Goal: Information Seeking & Learning: Learn about a topic

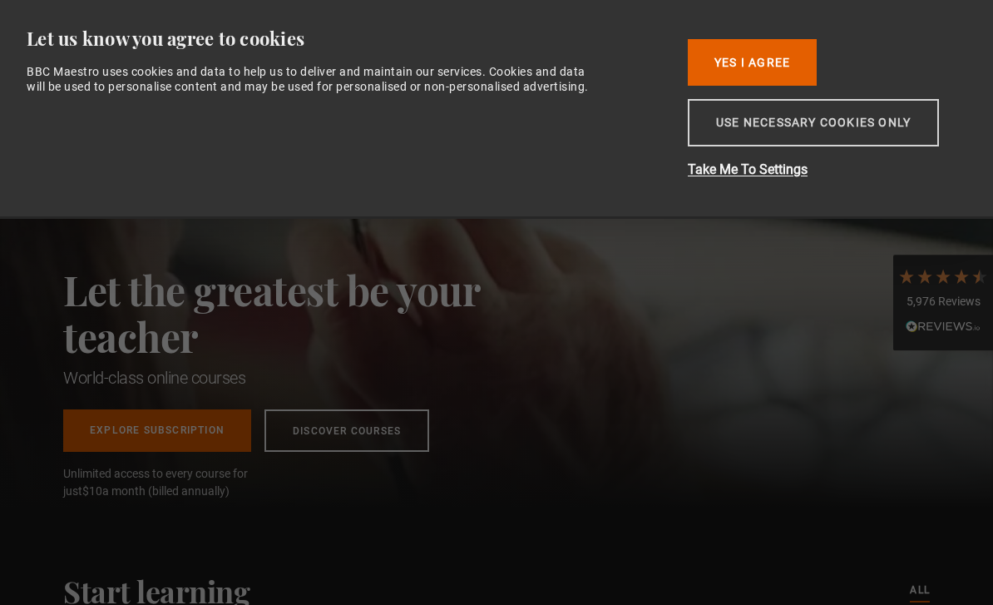
click at [878, 119] on button "Use necessary cookies only" at bounding box center [813, 122] width 251 height 47
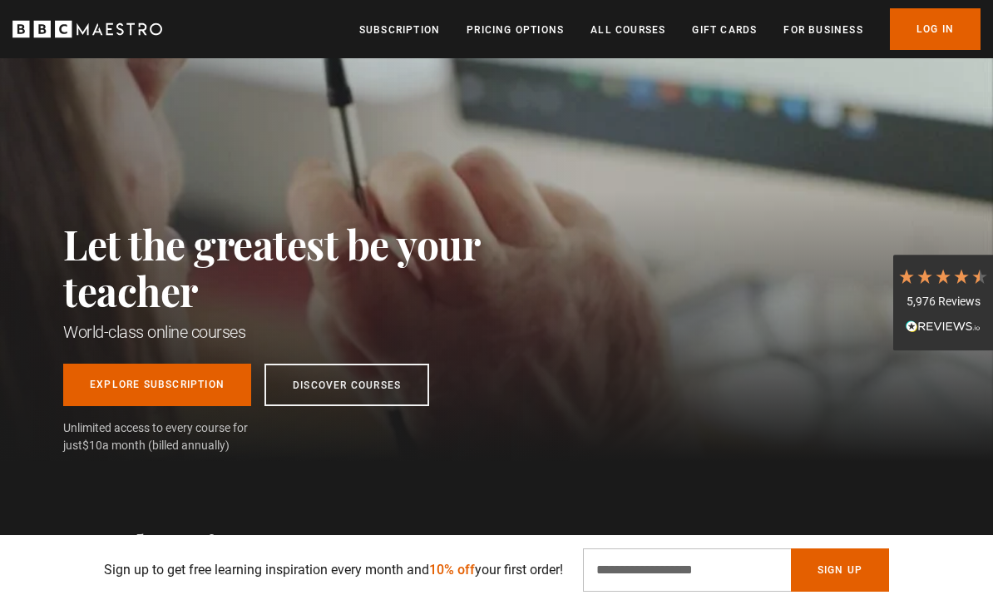
scroll to position [49, 0]
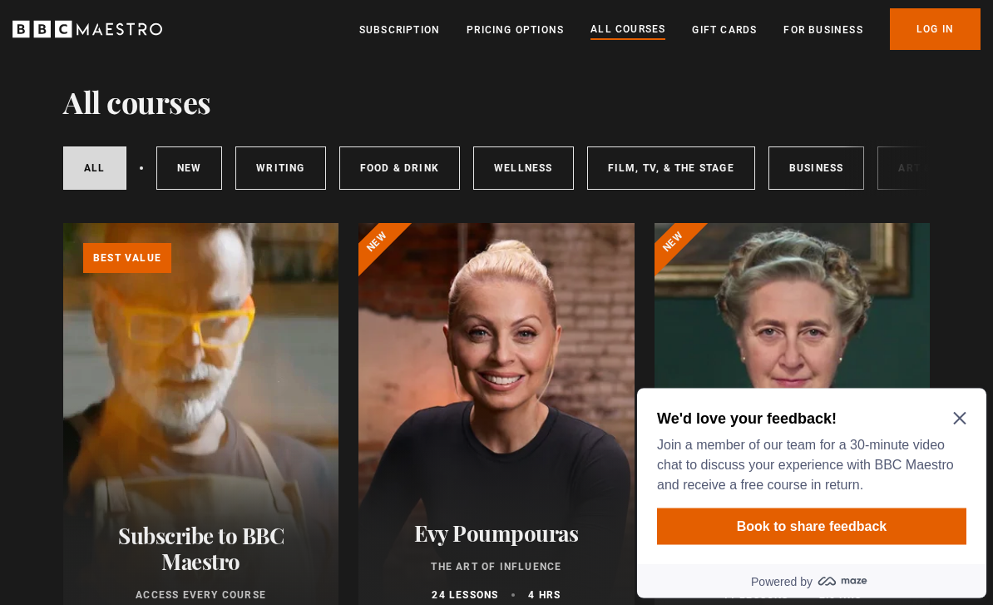
scroll to position [45, 0]
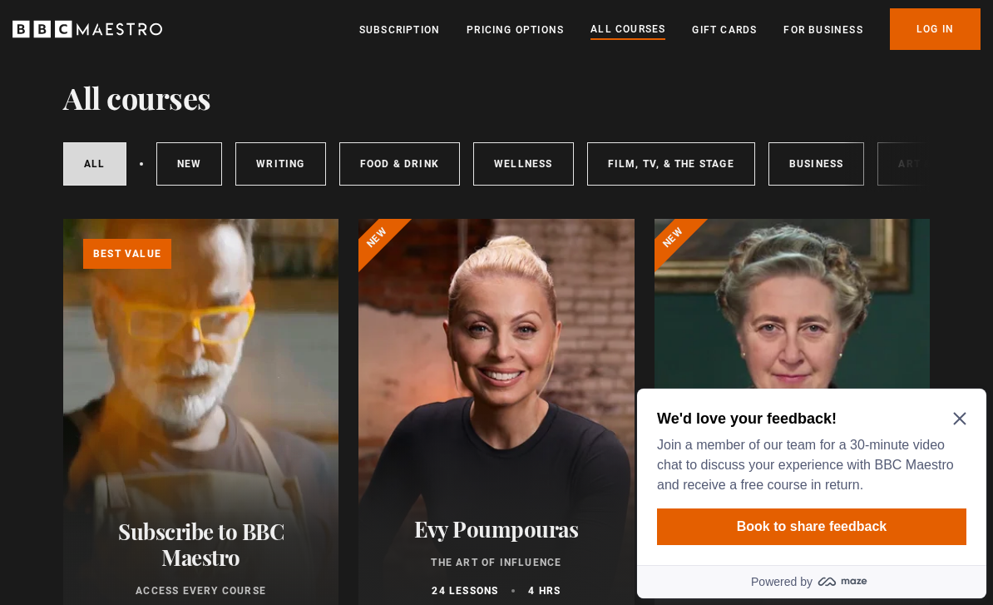
click at [961, 414] on icon "Close Maze Prompt" at bounding box center [959, 418] width 13 height 13
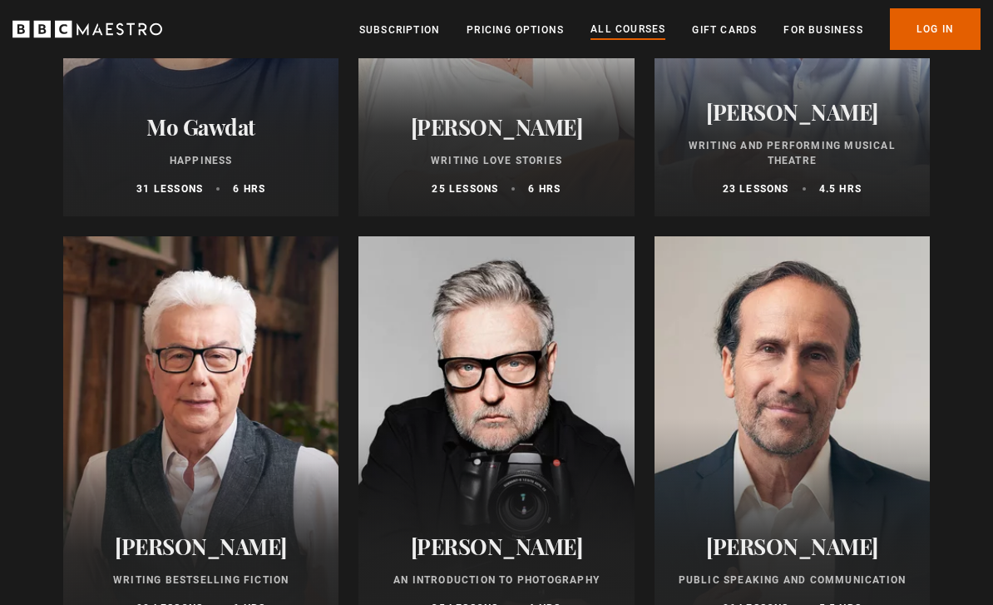
scroll to position [3381, 0]
click at [411, 27] on link "Subscription" at bounding box center [399, 30] width 81 height 17
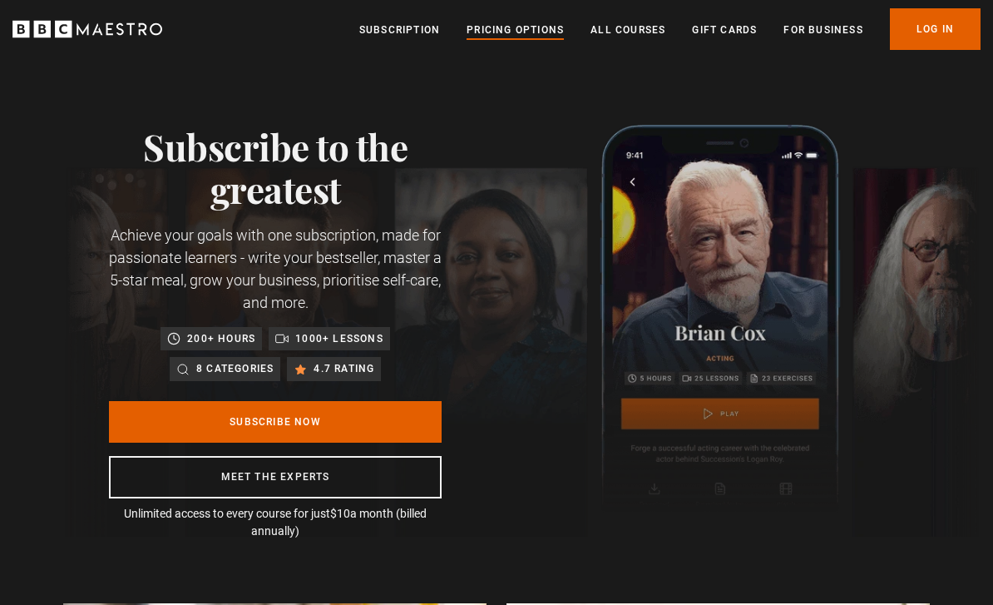
click at [526, 27] on link "Pricing Options" at bounding box center [515, 30] width 97 height 17
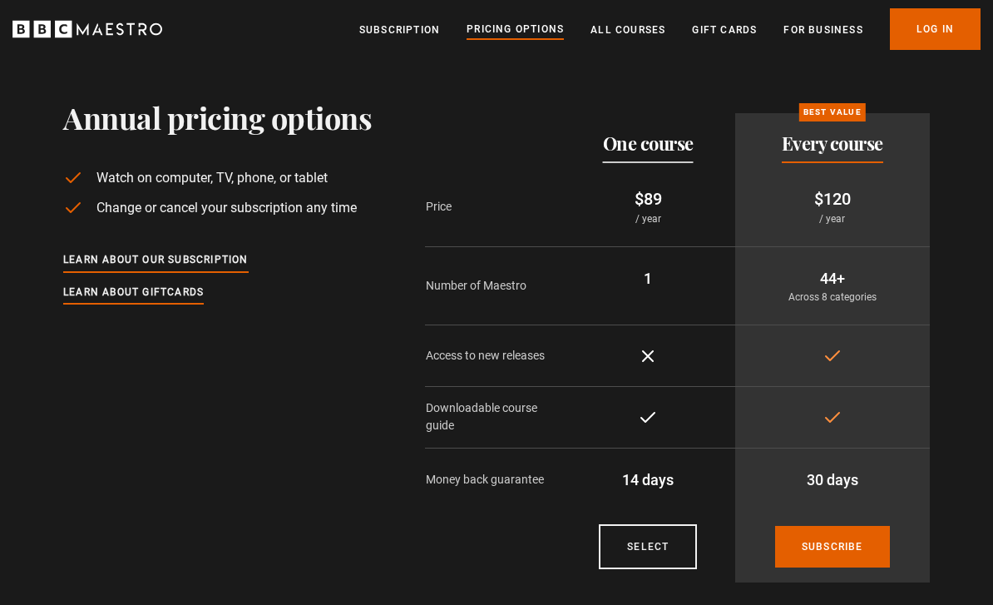
scroll to position [24, 0]
click at [625, 37] on link "All Courses" at bounding box center [628, 30] width 75 height 17
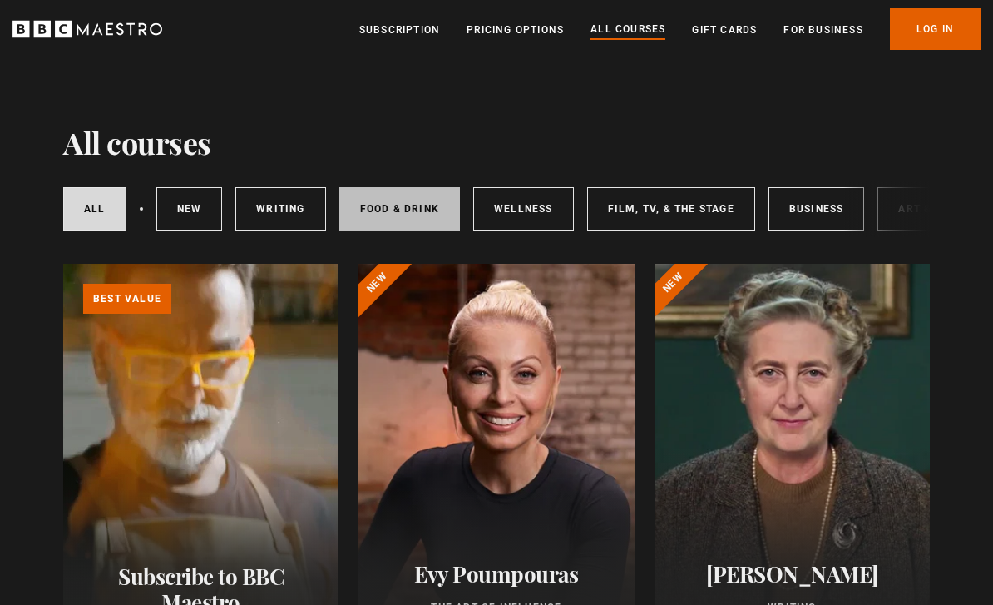
click at [371, 203] on link "Food & Drink" at bounding box center [399, 208] width 121 height 43
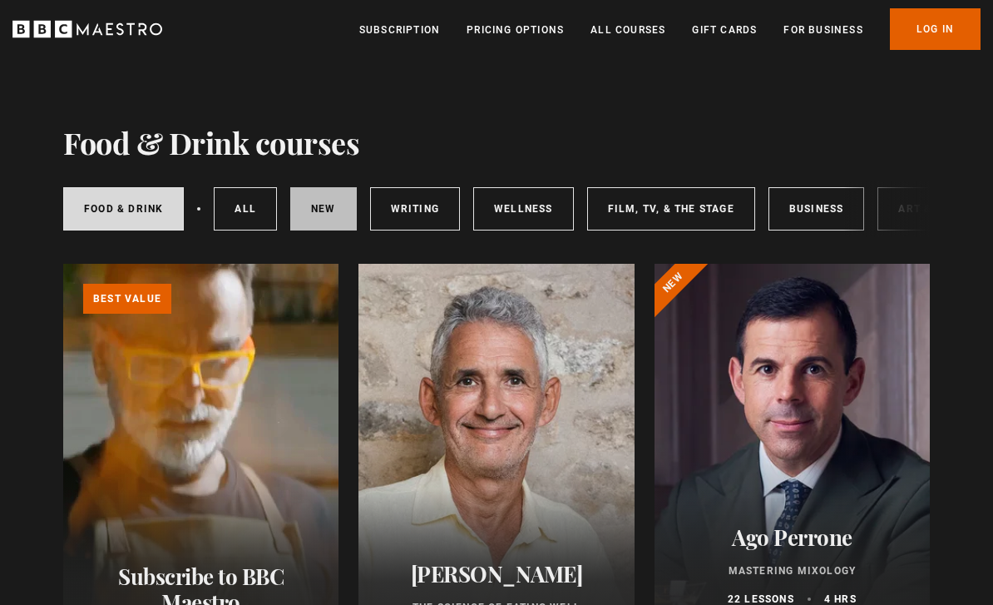
click at [314, 208] on link "New courses" at bounding box center [323, 208] width 67 height 43
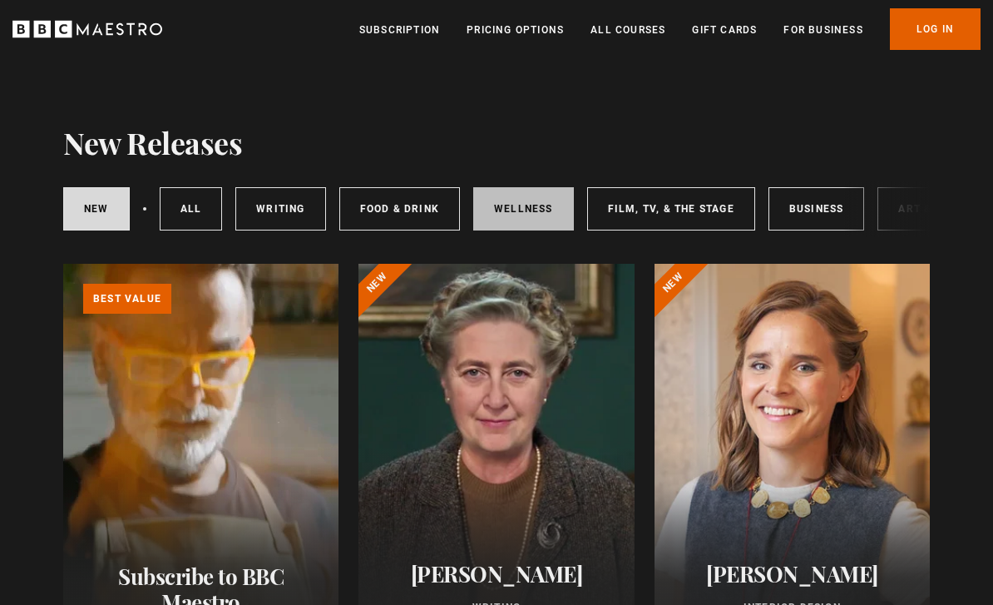
click at [502, 215] on link "Wellness" at bounding box center [523, 208] width 101 height 43
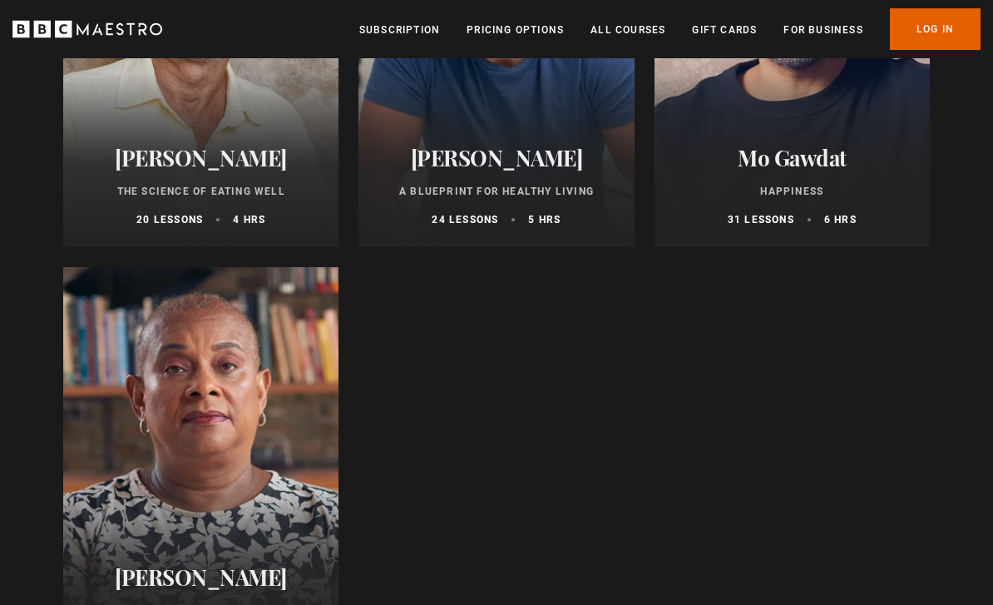
scroll to position [841, 0]
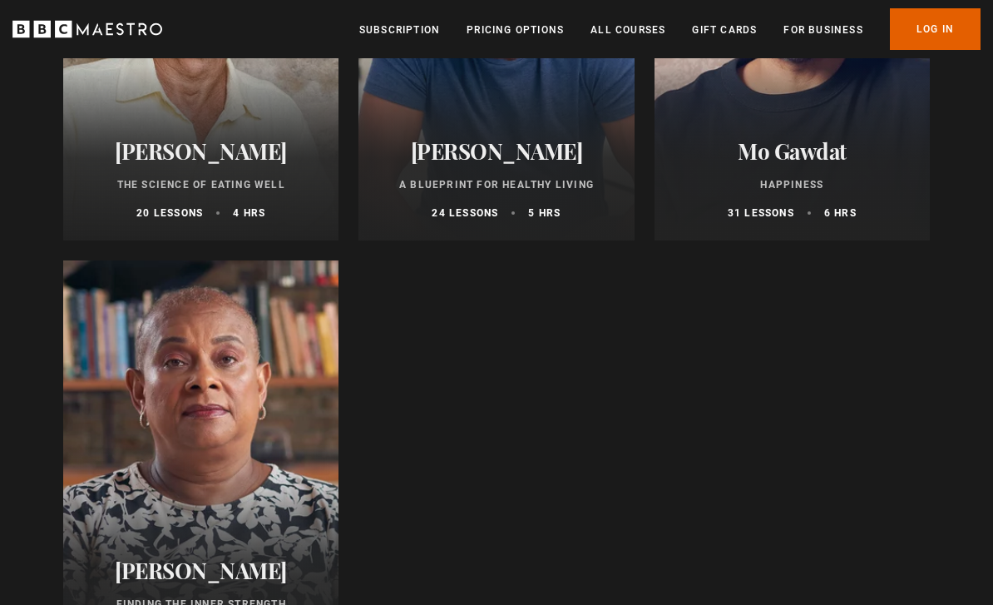
click at [247, 466] on div at bounding box center [200, 460] width 275 height 399
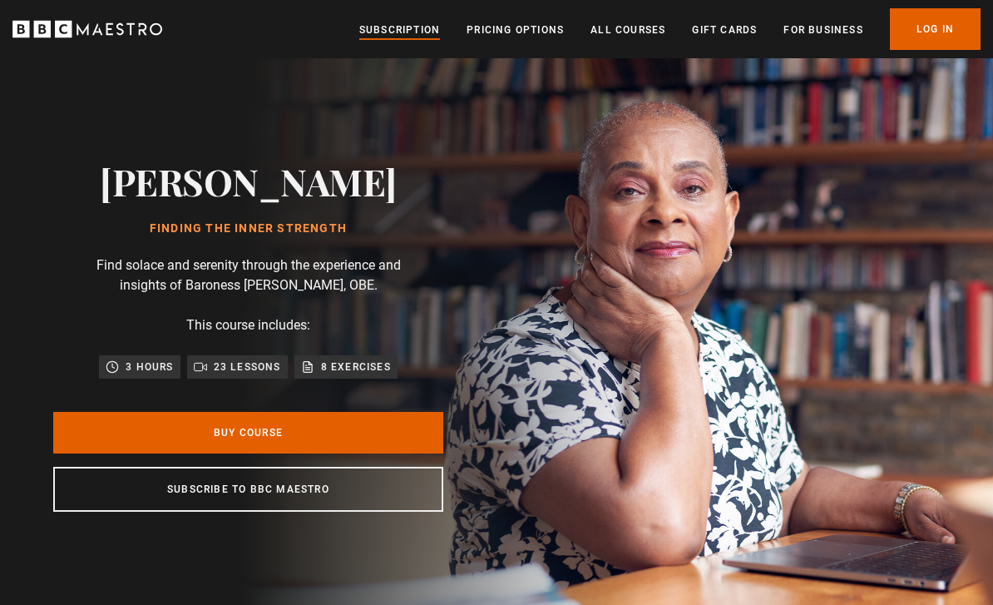
scroll to position [0, 576]
click at [407, 35] on link "Subscription" at bounding box center [399, 30] width 81 height 17
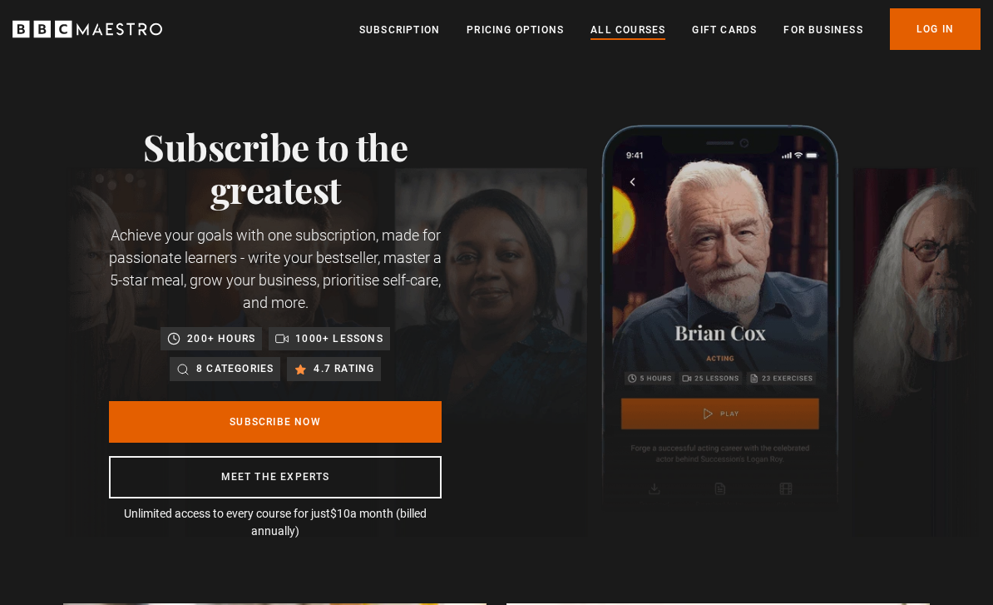
click at [632, 36] on link "All Courses" at bounding box center [628, 30] width 75 height 17
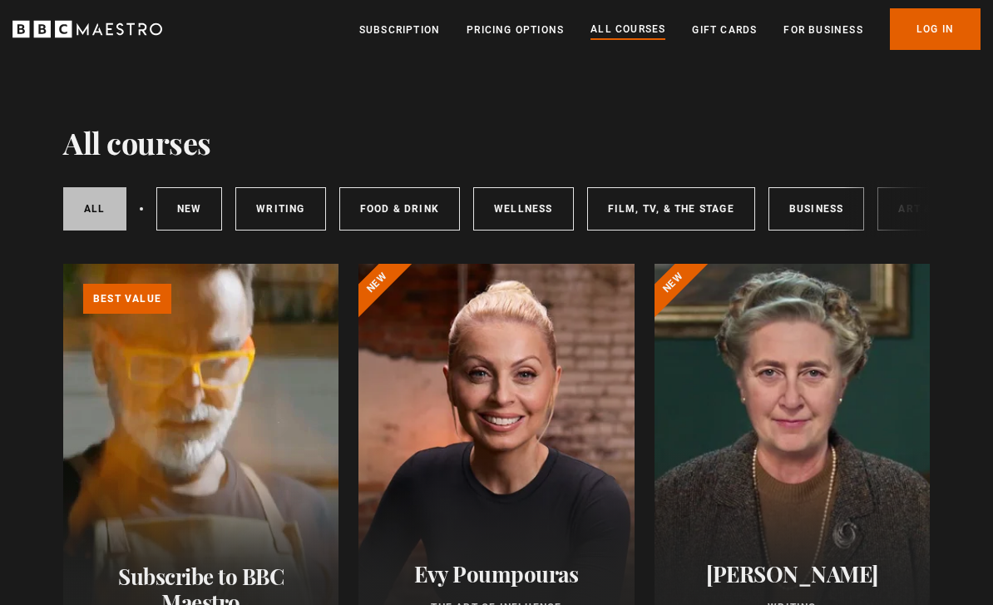
click at [103, 212] on link "All courses" at bounding box center [94, 208] width 63 height 43
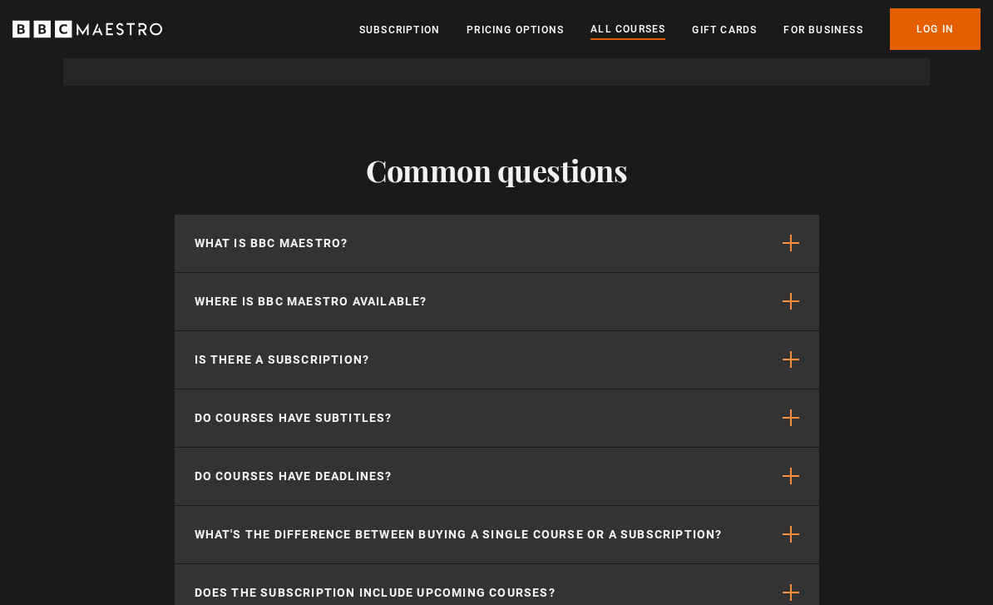
scroll to position [7382, 0]
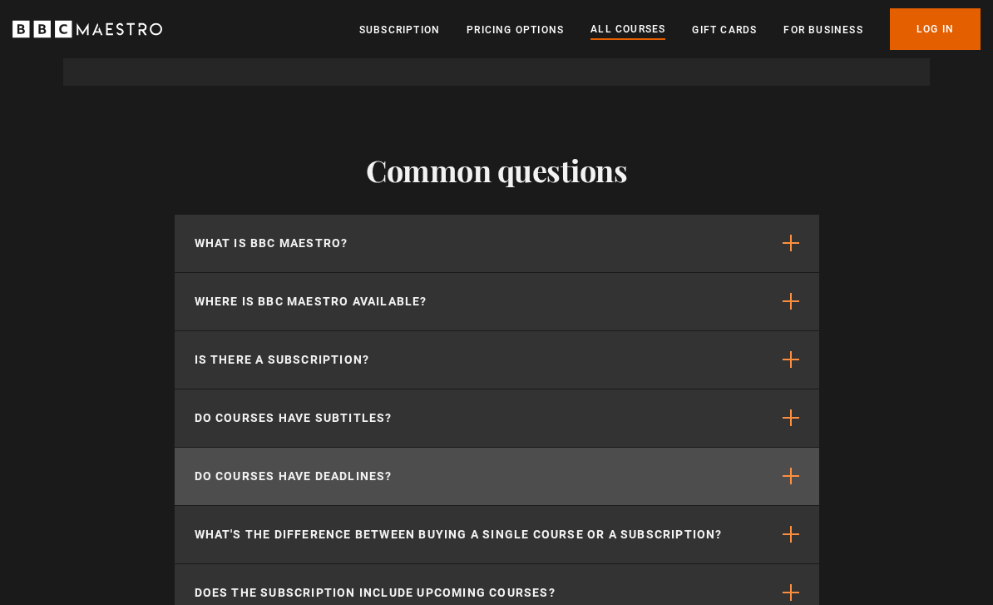
click at [290, 472] on p "Do courses have deadlines?" at bounding box center [294, 475] width 198 height 17
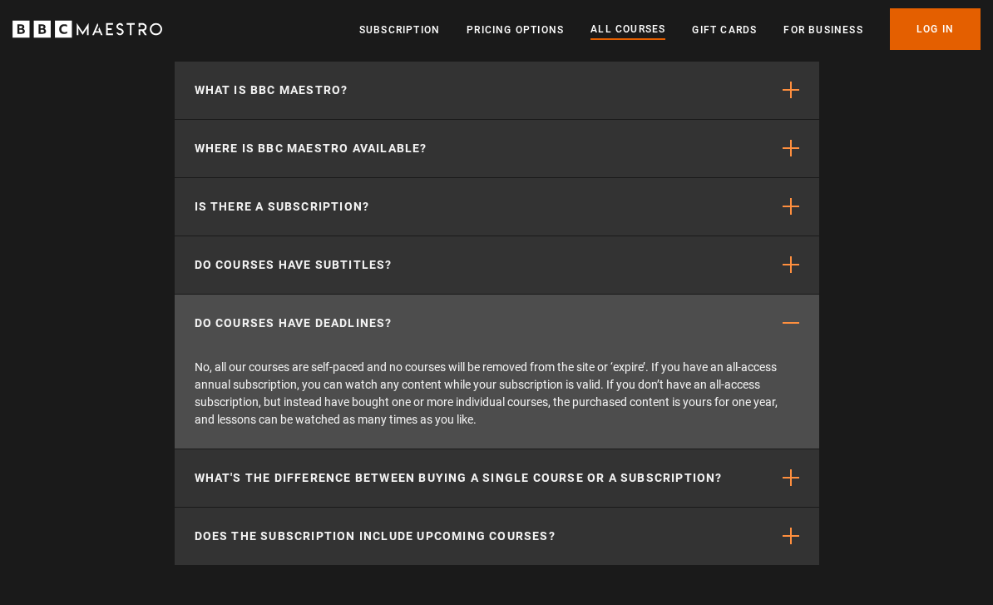
scroll to position [7541, 0]
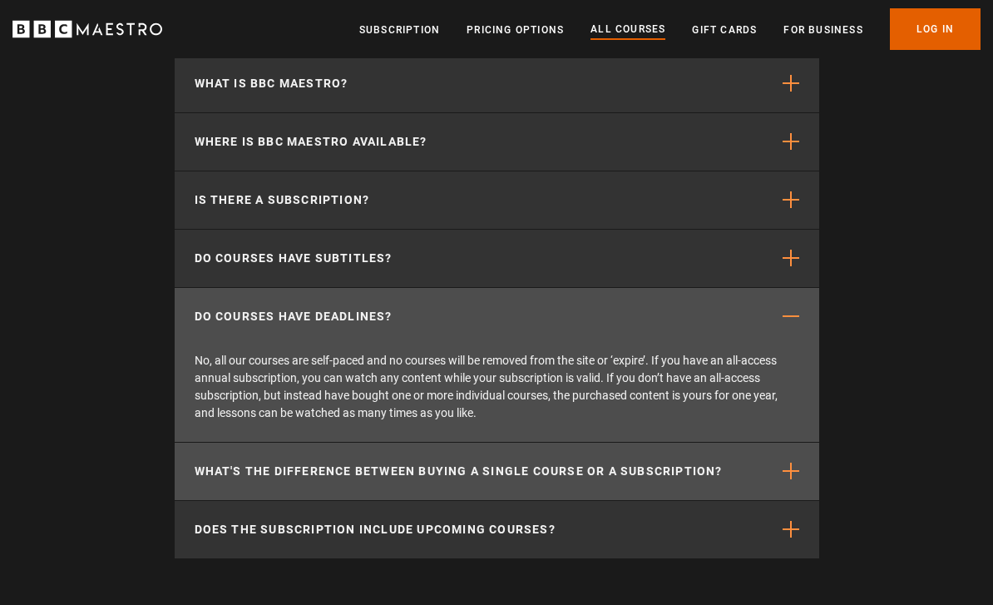
click at [319, 470] on p "What's the difference between buying a single course or a subscription?" at bounding box center [459, 471] width 528 height 17
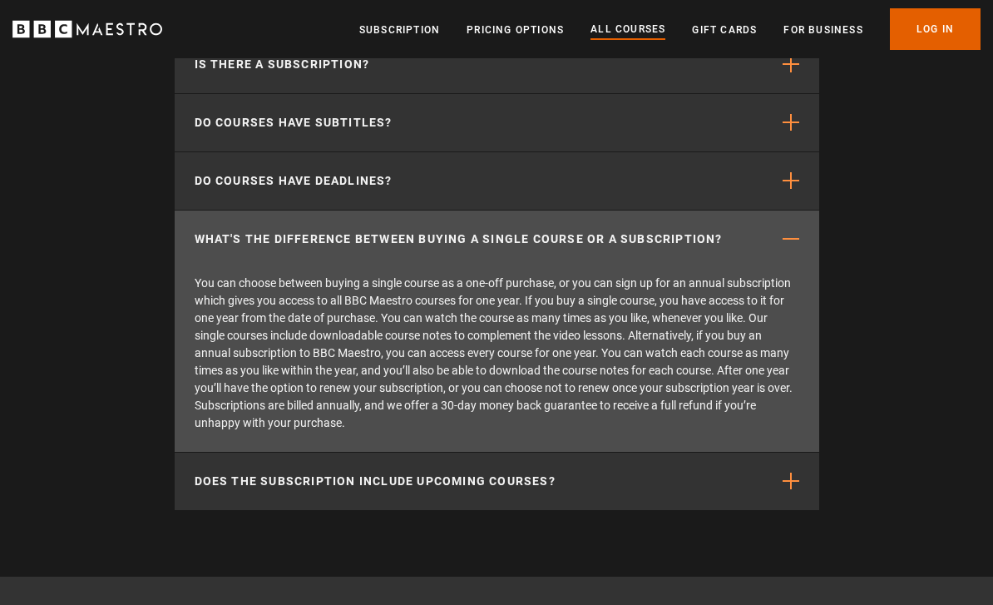
scroll to position [7679, 0]
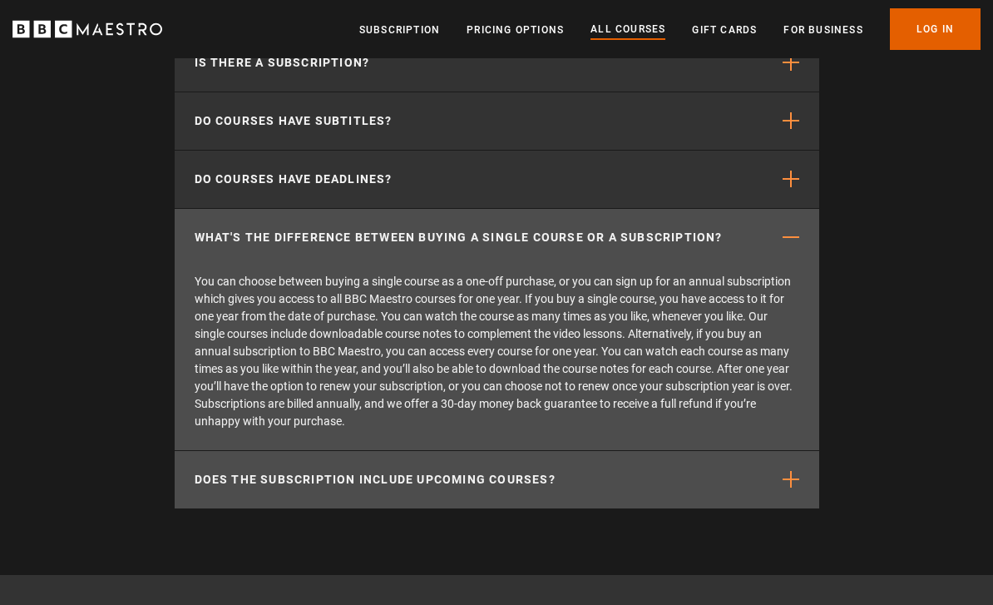
click at [302, 477] on p "Does the subscription include upcoming courses?" at bounding box center [375, 479] width 361 height 17
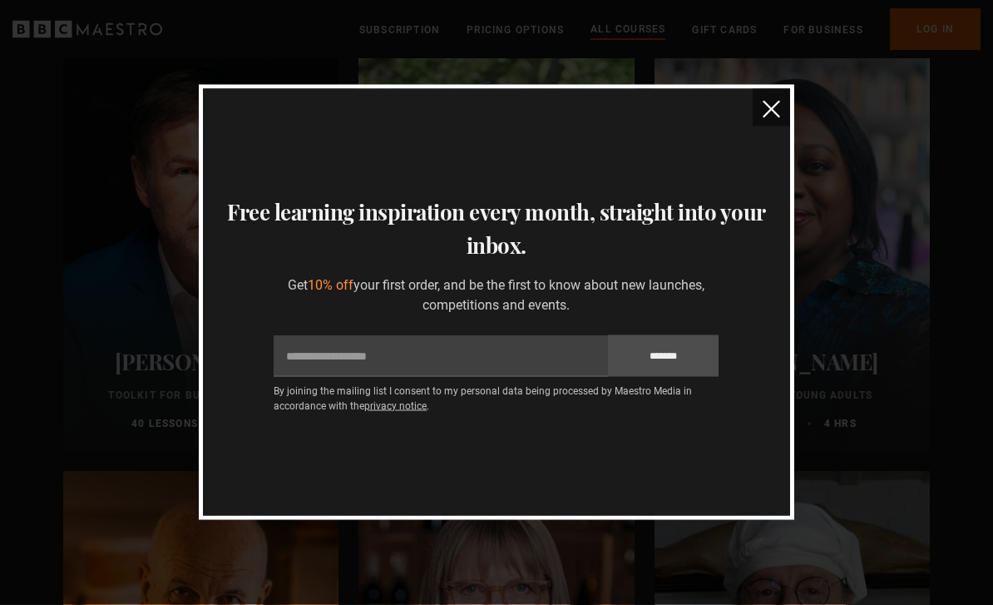
scroll to position [5242, 0]
click at [771, 107] on img "close" at bounding box center [771, 109] width 17 height 17
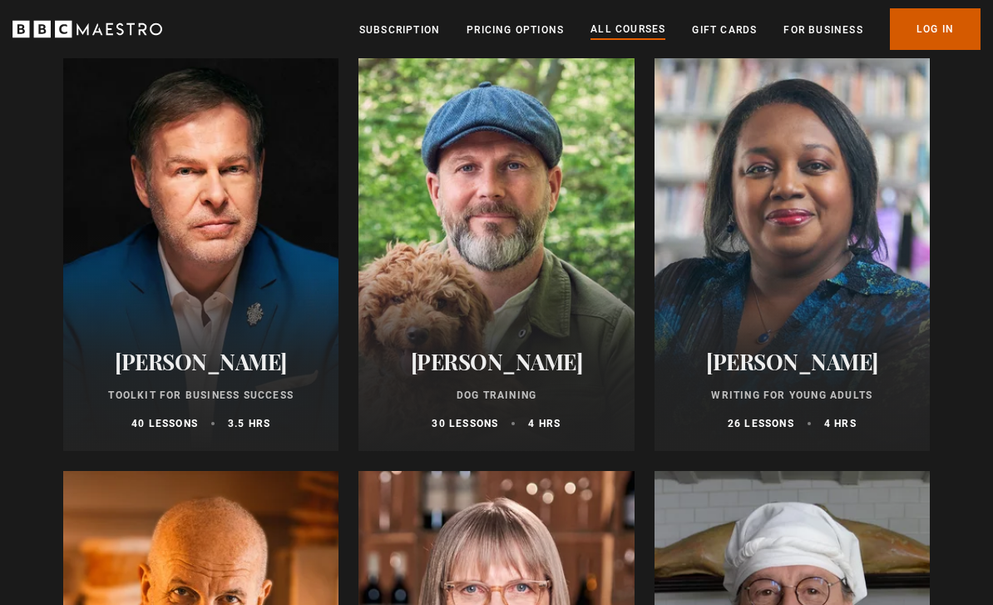
click at [922, 42] on link "Log In" at bounding box center [935, 29] width 91 height 42
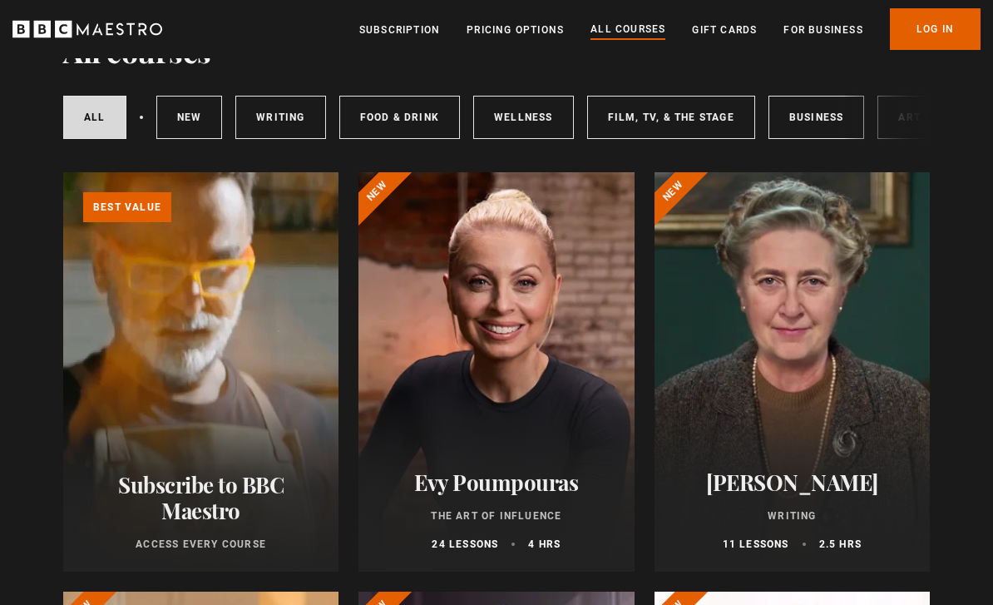
scroll to position [0, 0]
